Goal: Task Accomplishment & Management: Use online tool/utility

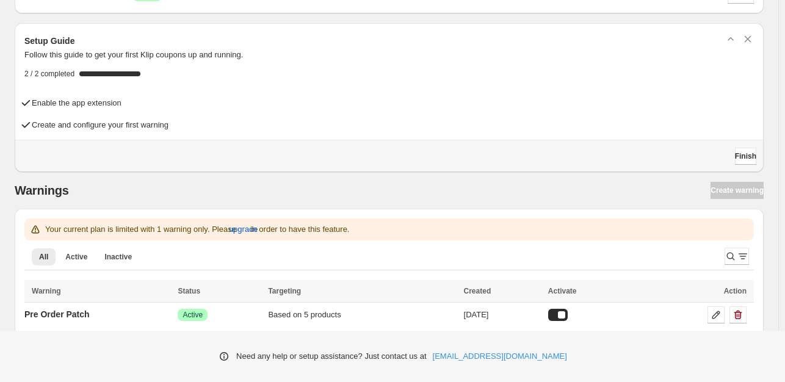
scroll to position [46, 0]
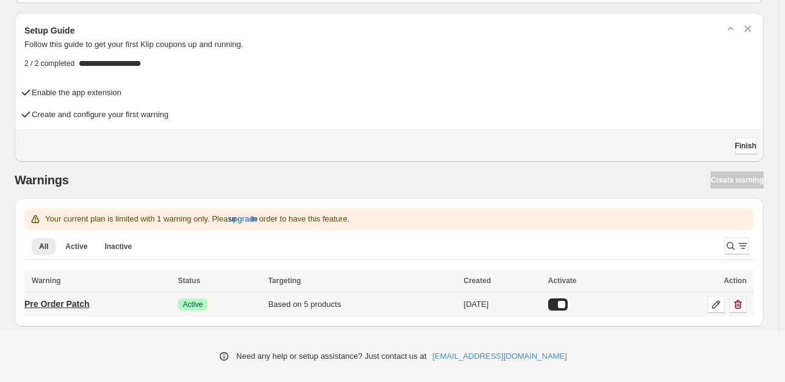
click at [49, 309] on link "Pre Order Patch" at bounding box center [56, 304] width 65 height 20
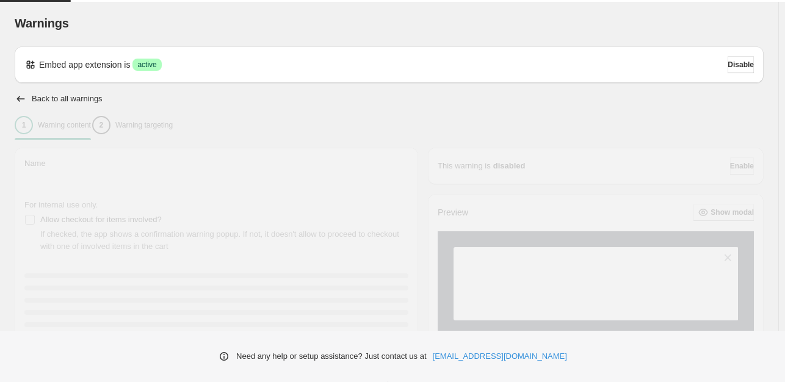
type input "**********"
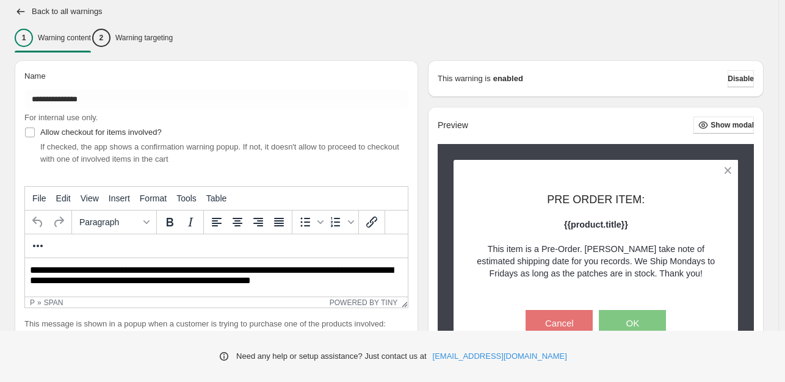
scroll to position [332, 0]
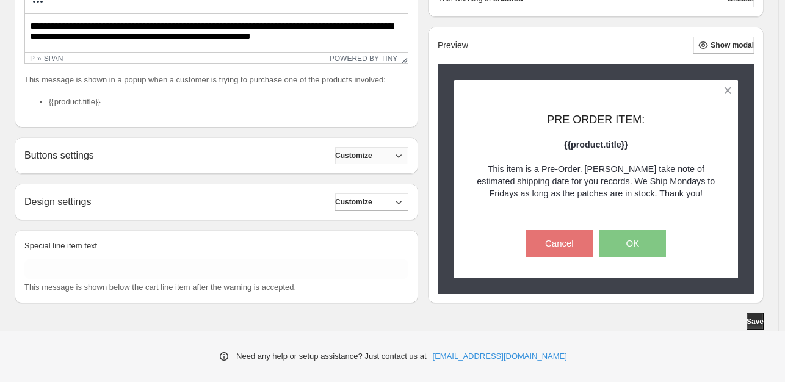
click at [354, 152] on span "Customize" at bounding box center [353, 156] width 37 height 10
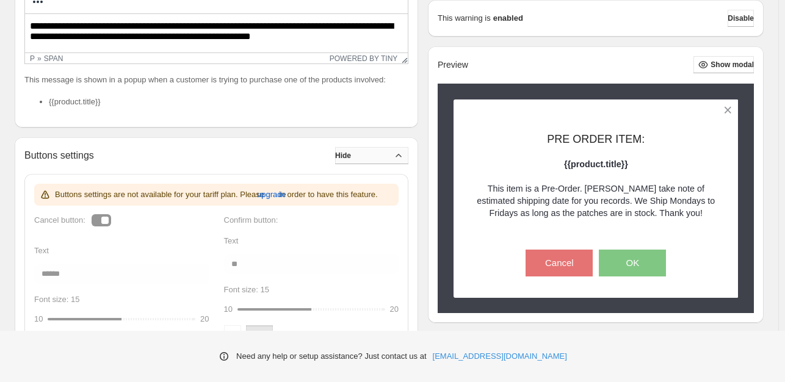
click at [351, 154] on span "Hide" at bounding box center [343, 156] width 16 height 10
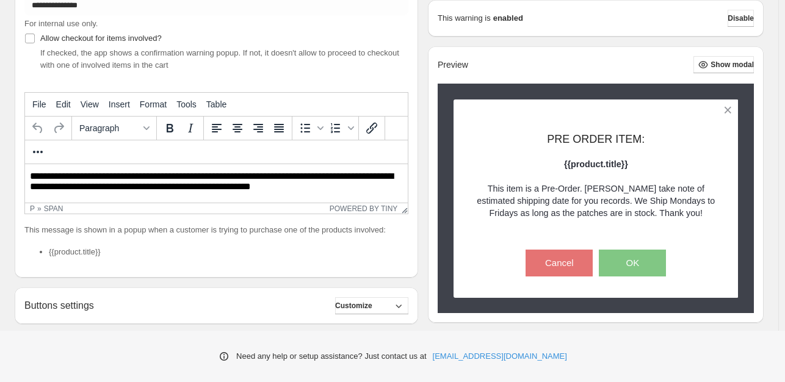
scroll to position [0, 0]
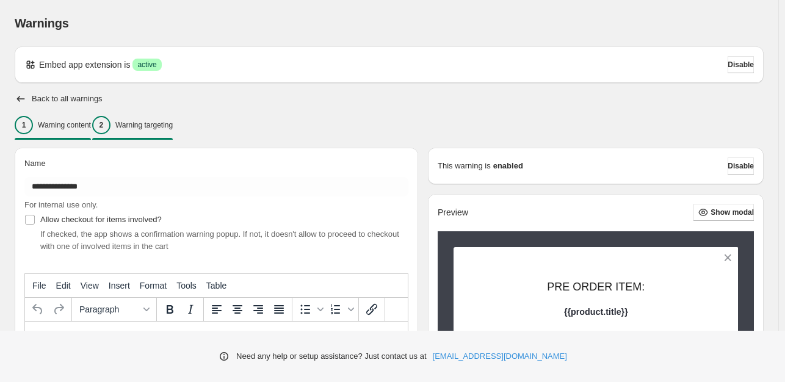
click at [161, 114] on button "2 Warning targeting" at bounding box center [132, 125] width 81 height 26
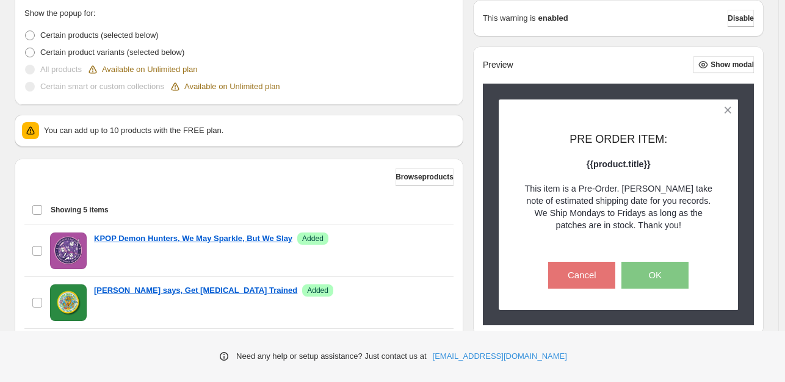
scroll to position [385, 0]
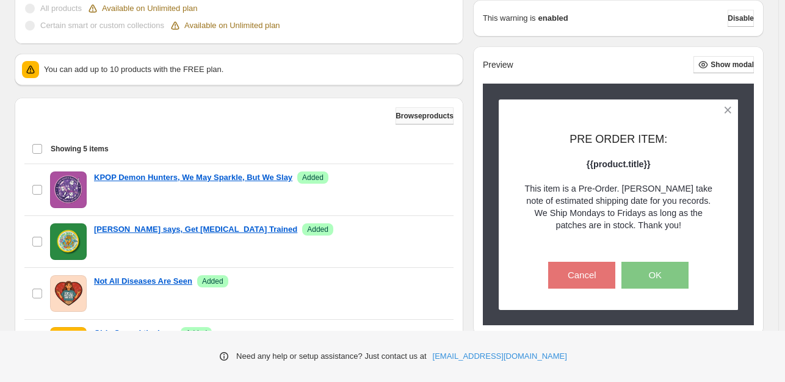
click at [404, 112] on span "Browse products" at bounding box center [425, 116] width 58 height 10
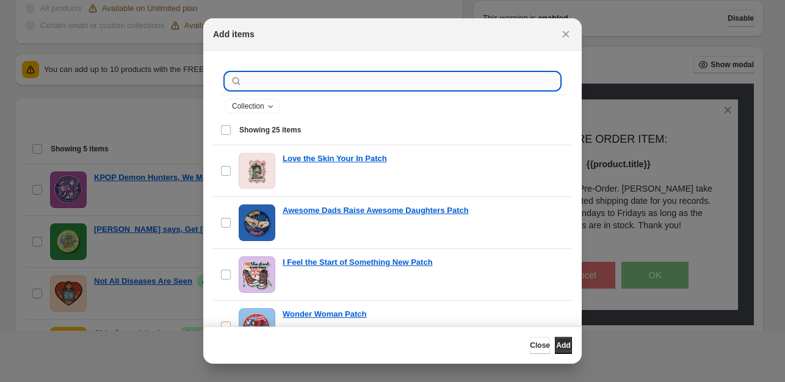
click at [382, 83] on input ":r1g:" at bounding box center [402, 81] width 315 height 17
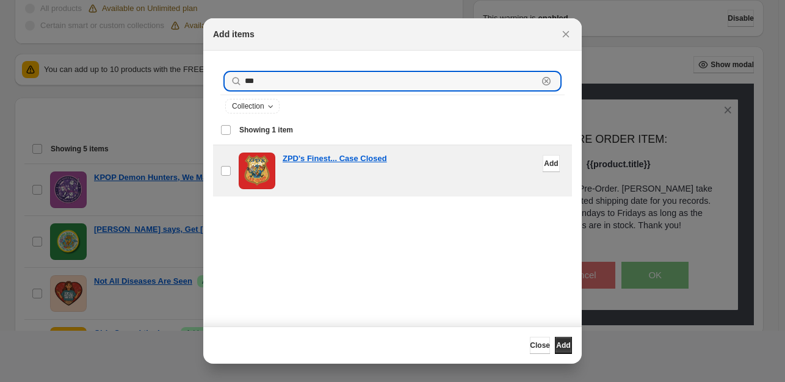
type input "***"
click at [546, 162] on div "ZPD's Finest... Case Closed" at bounding box center [424, 159] width 282 height 12
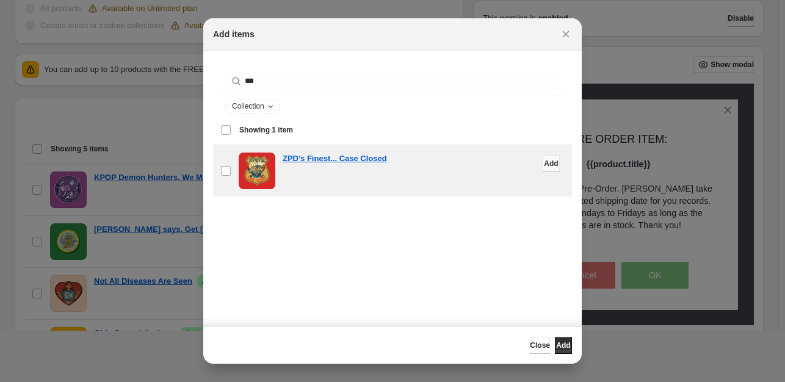
click at [544, 167] on span "Add" at bounding box center [551, 164] width 14 height 10
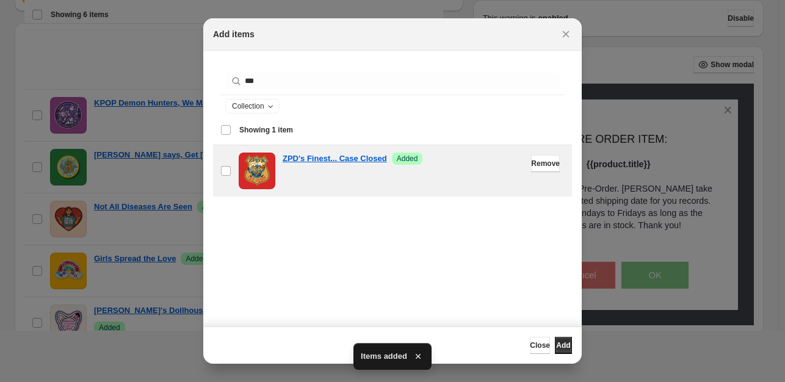
scroll to position [551, 0]
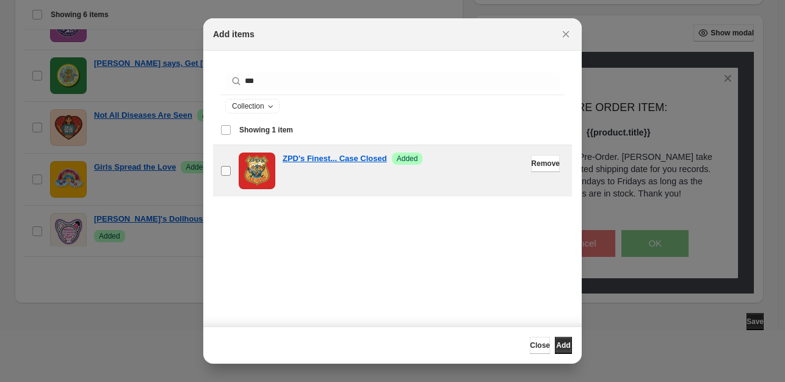
click at [219, 171] on label "checkbox" at bounding box center [226, 170] width 26 height 51
click at [570, 35] on icon "Close" at bounding box center [566, 34] width 12 height 12
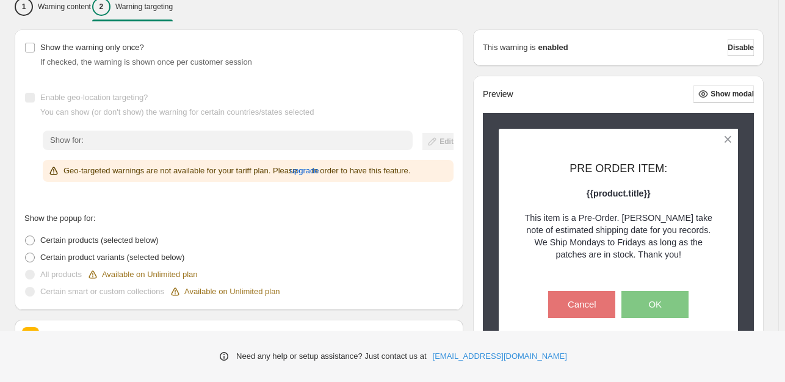
scroll to position [0, 0]
